Goal: Task Accomplishment & Management: Complete application form

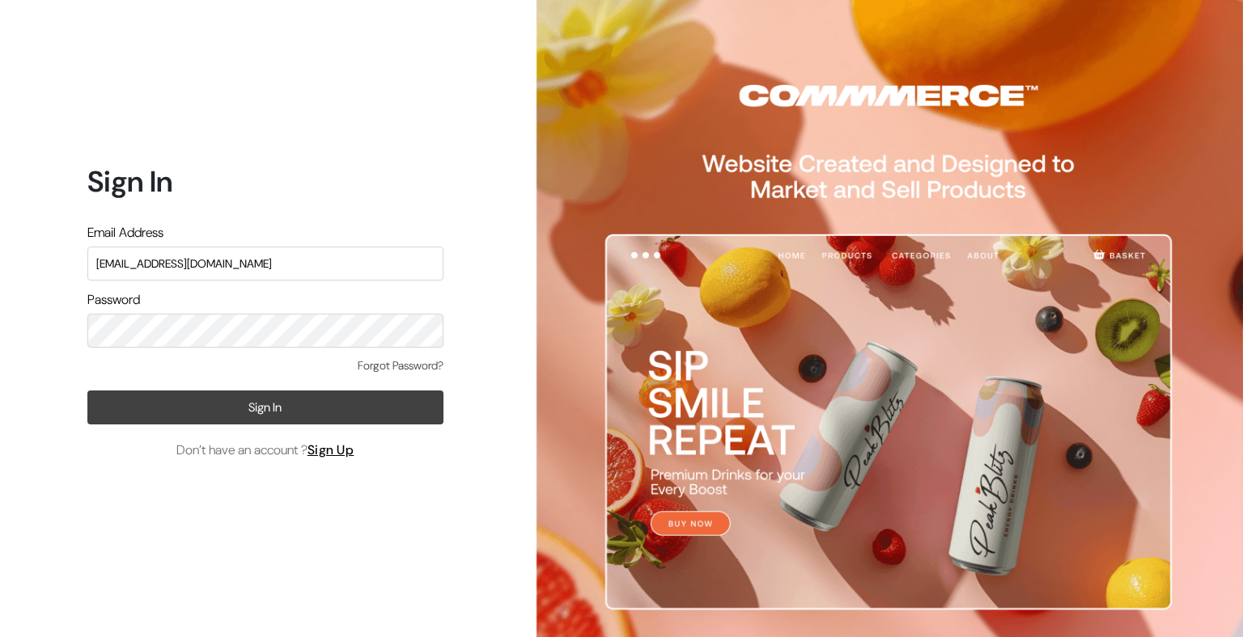
click at [274, 394] on button "Sign In" at bounding box center [265, 408] width 356 height 34
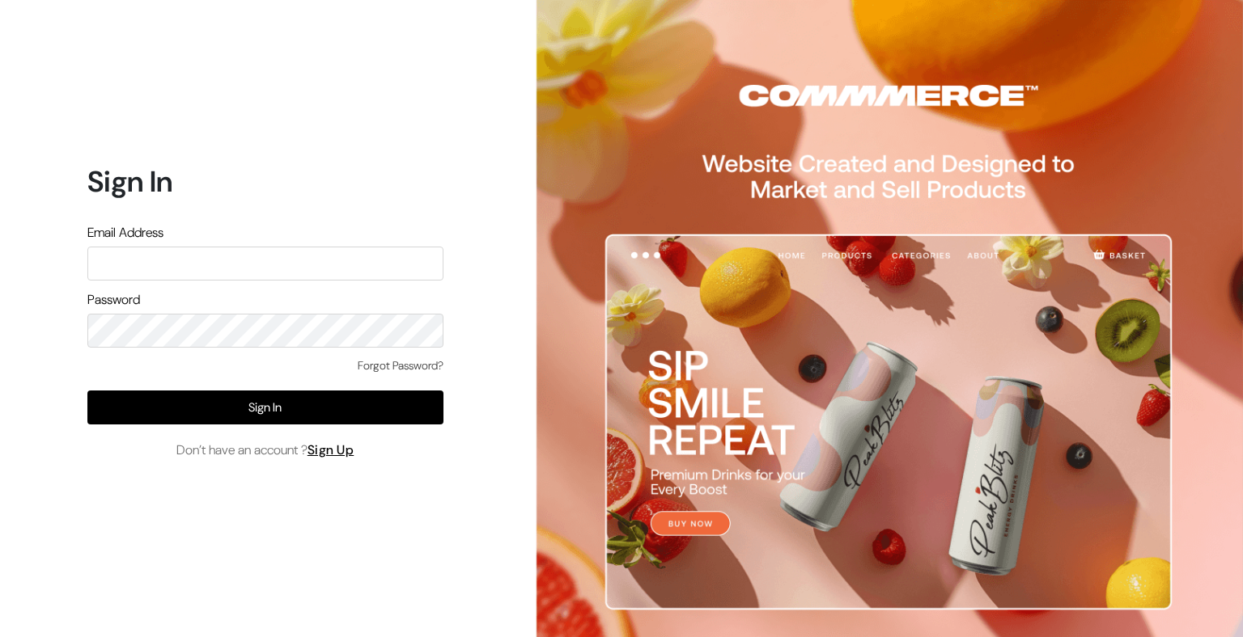
click at [240, 268] on input "text" at bounding box center [265, 264] width 356 height 34
type input "[EMAIL_ADDRESS][DOMAIN_NAME]"
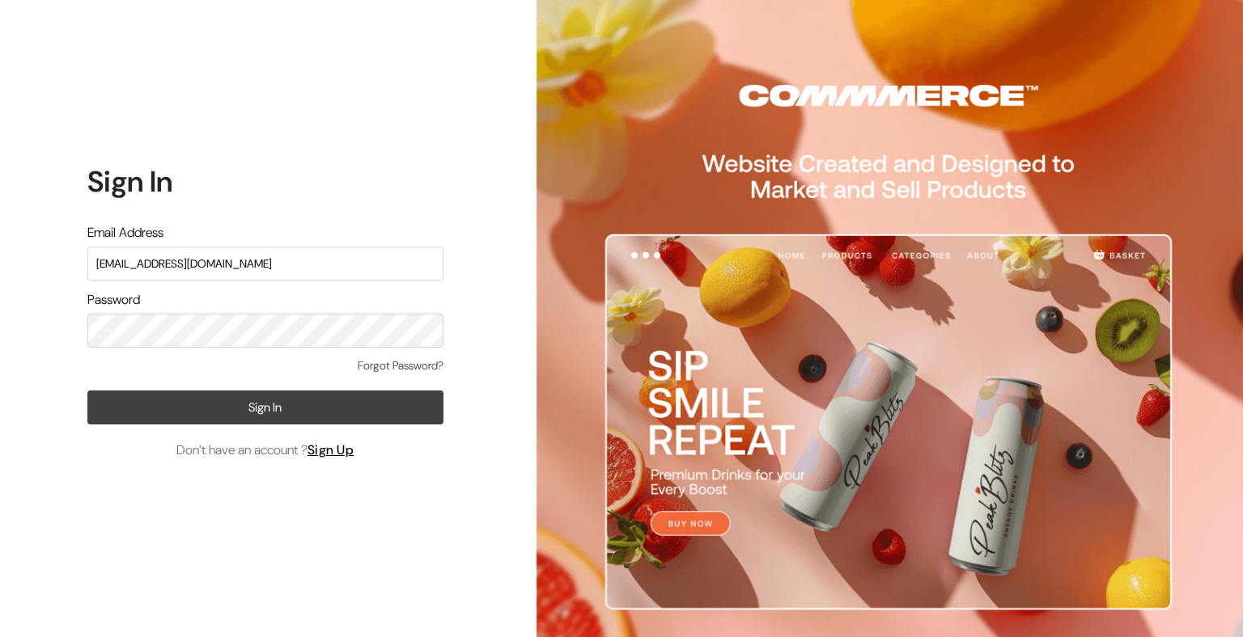
click at [317, 413] on button "Sign In" at bounding box center [265, 408] width 356 height 34
click at [327, 409] on button "Sign In" at bounding box center [265, 408] width 356 height 34
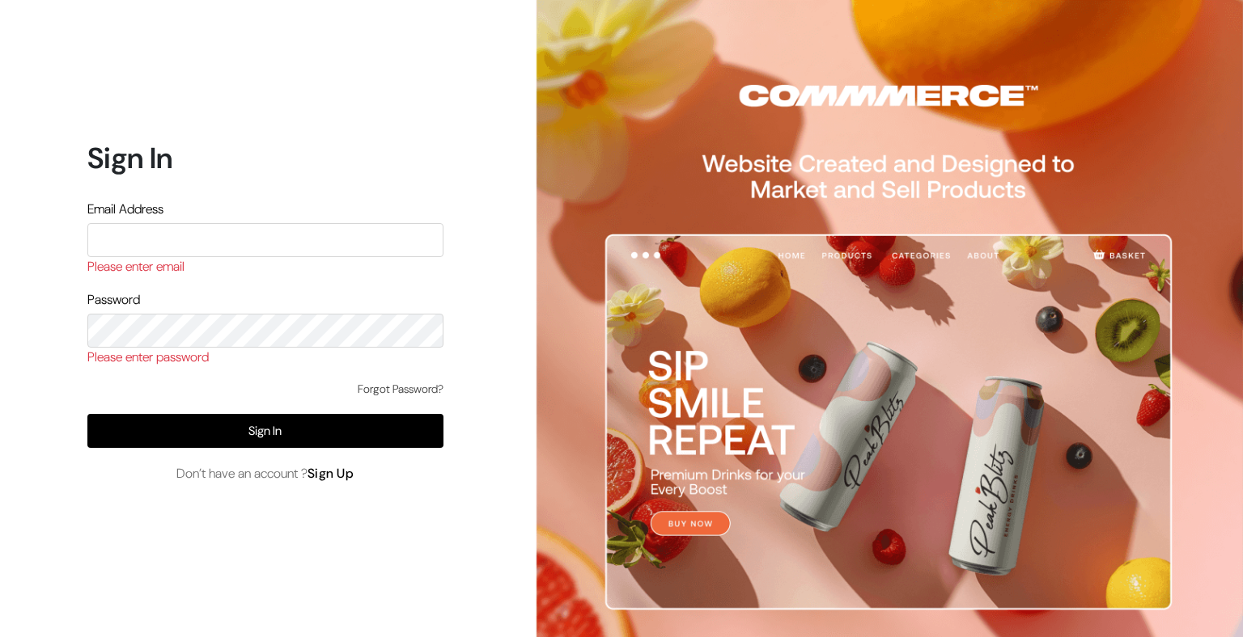
click at [334, 474] on link "Sign Up" at bounding box center [330, 473] width 47 height 17
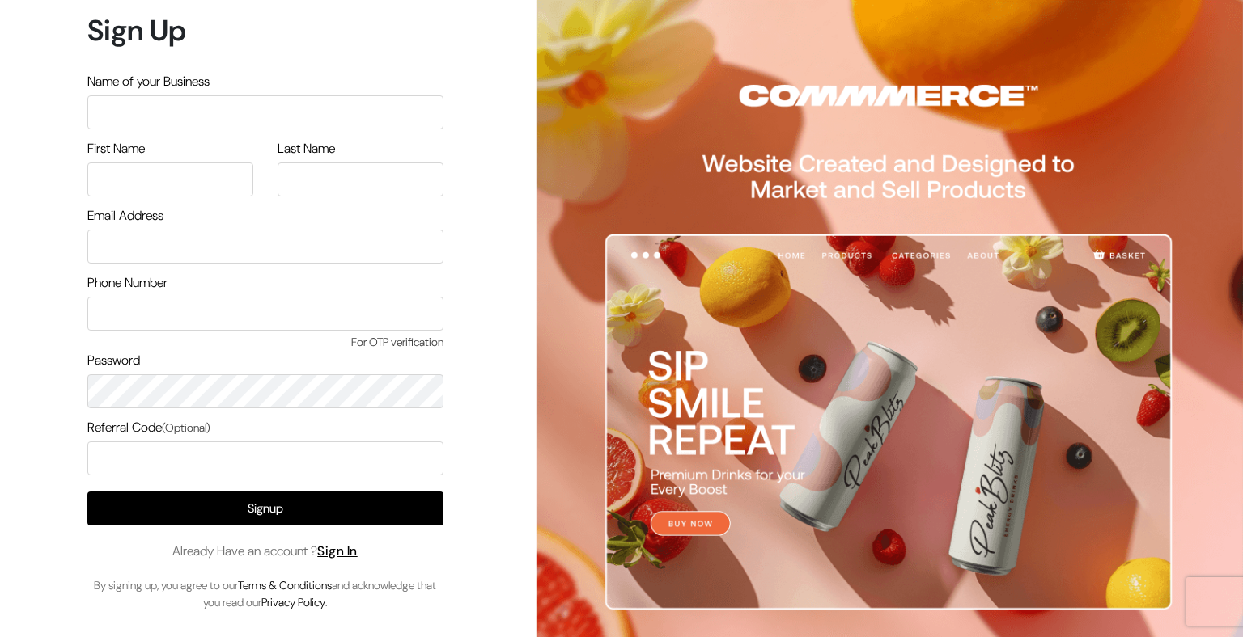
click at [251, 104] on input "text" at bounding box center [265, 112] width 356 height 34
type input "AM"
type input "Ashish"
type input "Pandey"
type input "[EMAIL_ADDRESS][DOMAIN_NAME]"
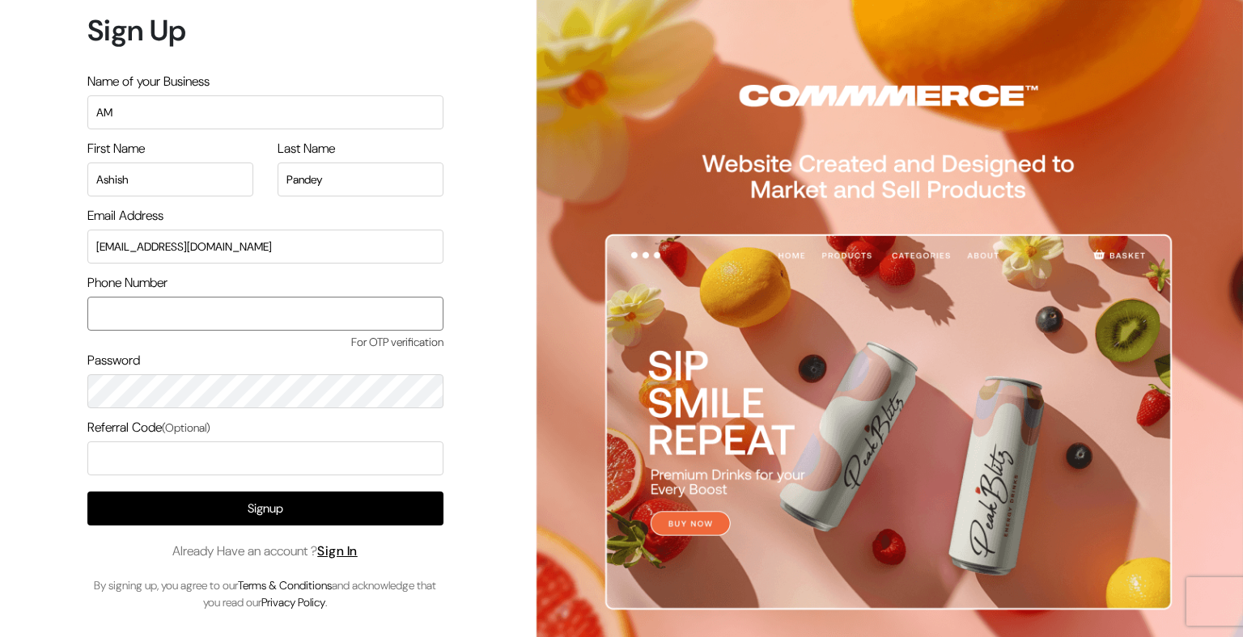
type input "9368483499"
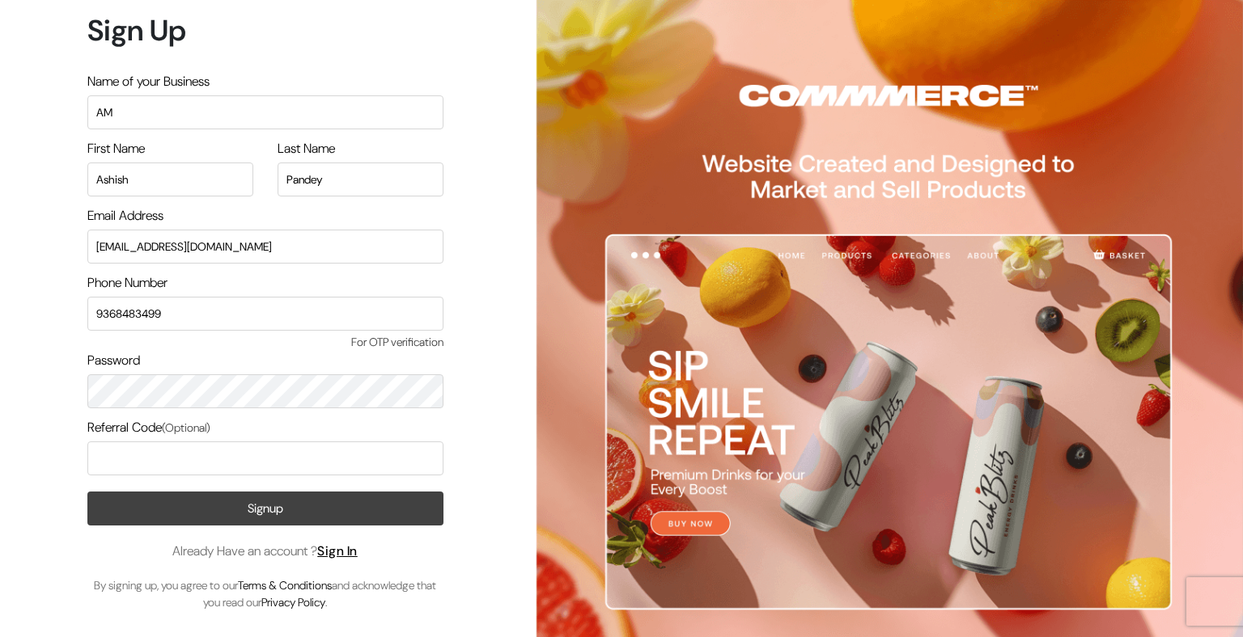
click at [223, 509] on button "Signup" at bounding box center [265, 509] width 356 height 34
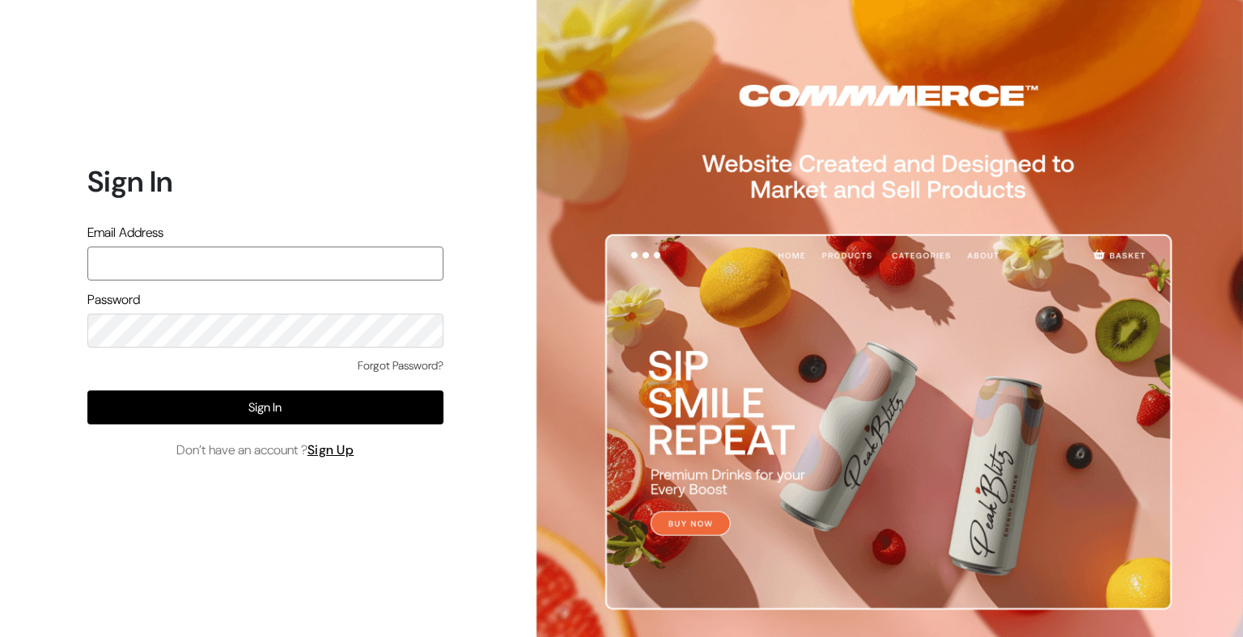
click at [146, 255] on input "text" at bounding box center [265, 264] width 356 height 34
type input "ashishhhh30@gmail.com"
click at [146, 438] on div "Forgot Password? Sign In Don’t have an account ? Sign Up" at bounding box center [265, 409] width 356 height 103
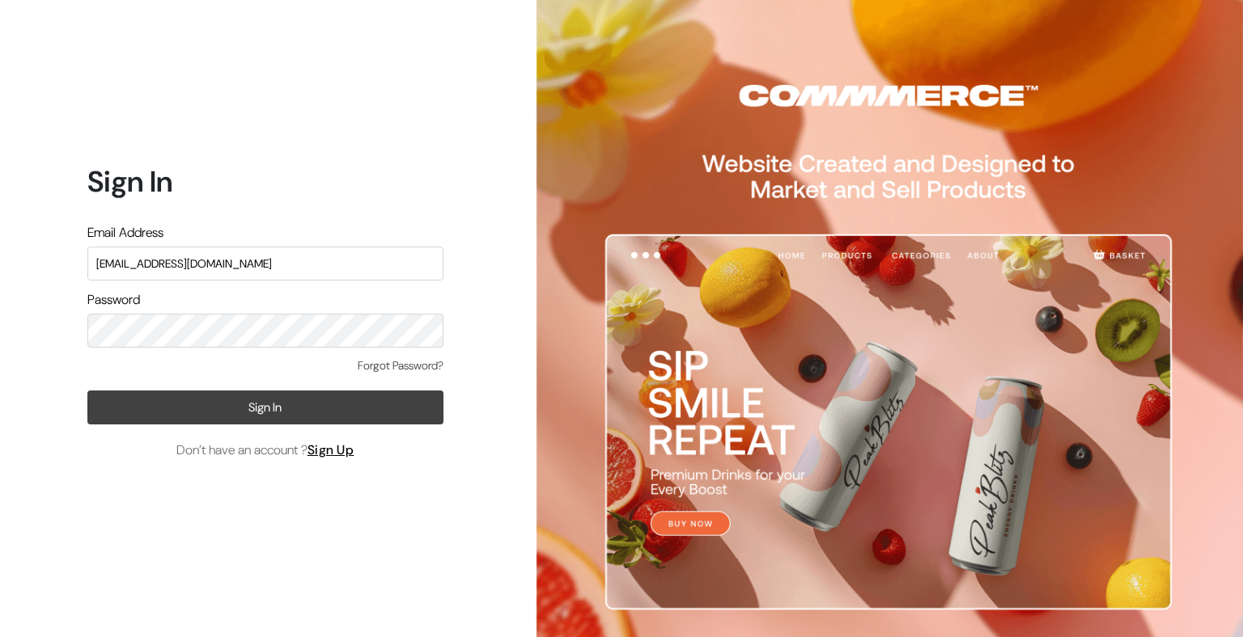
click at [155, 407] on button "Sign In" at bounding box center [265, 408] width 356 height 34
